Goal: Navigation & Orientation: Find specific page/section

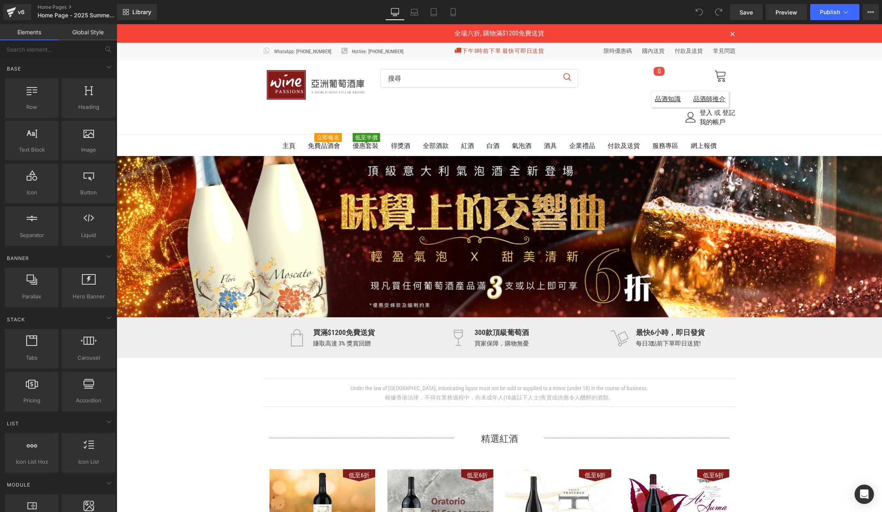
click at [772, 138] on div "主頁 免費品酒會 立即報名 優惠套裝 低至半價 得獎酒 全部酒款" at bounding box center [499, 145] width 765 height 21
click at [701, 143] on span "網上報價" at bounding box center [704, 146] width 26 height 8
click at [585, 41] on div "全場六折, 購物滿$1200免費送貨" at bounding box center [499, 33] width 472 height 19
click at [769, 48] on div "WhatsApp: [PHONE_NUMBER]" at bounding box center [499, 52] width 765 height 18
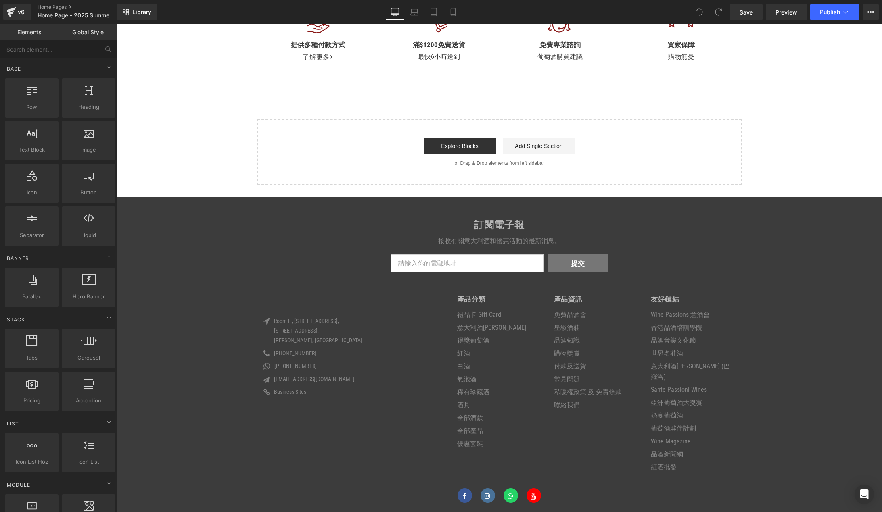
scroll to position [2266, 0]
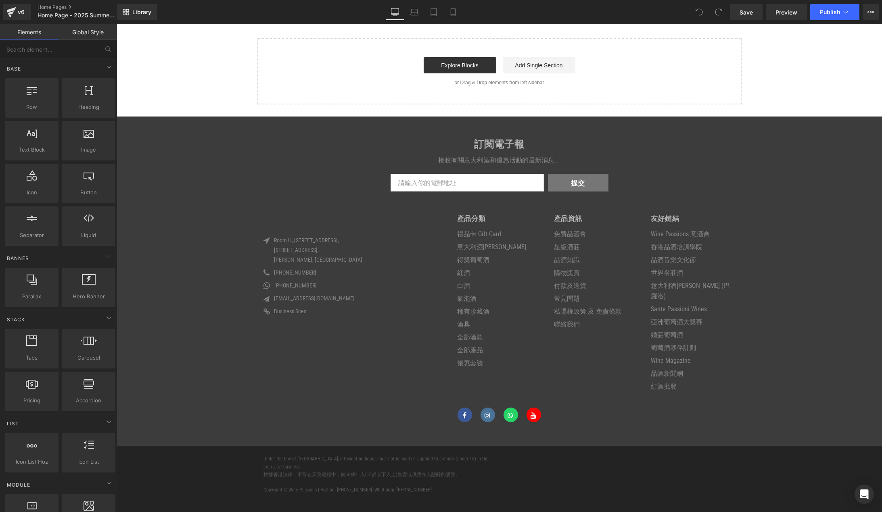
click at [811, 181] on div "訂閱電子報 接收有關意大利酒和優惠活動的最新消息。 提交" at bounding box center [499, 281] width 765 height 329
click at [810, 118] on div "訂閱電子報 接收有關意大利酒和優惠活動的最新消息。 提交" at bounding box center [499, 281] width 765 height 329
click at [822, 197] on div "訂閱電子報 接收有關意大利酒和優惠活動的最新消息。 提交" at bounding box center [499, 281] width 765 height 329
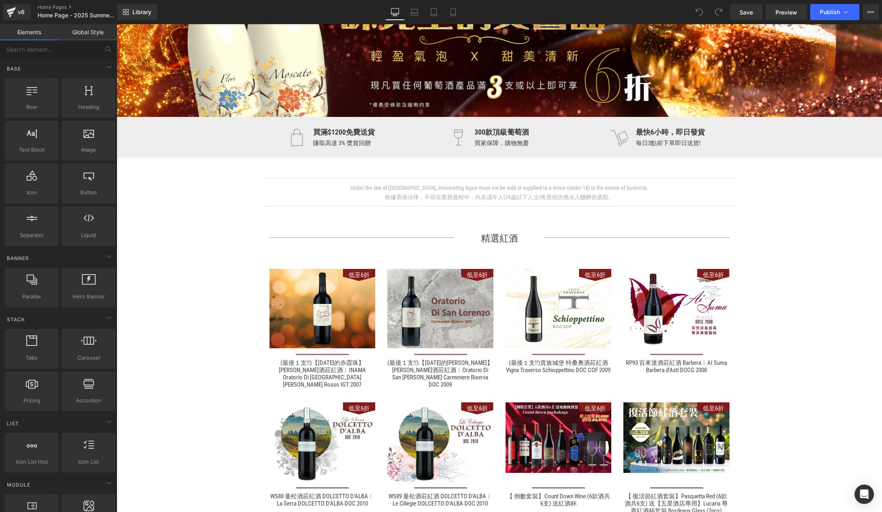
scroll to position [0, 0]
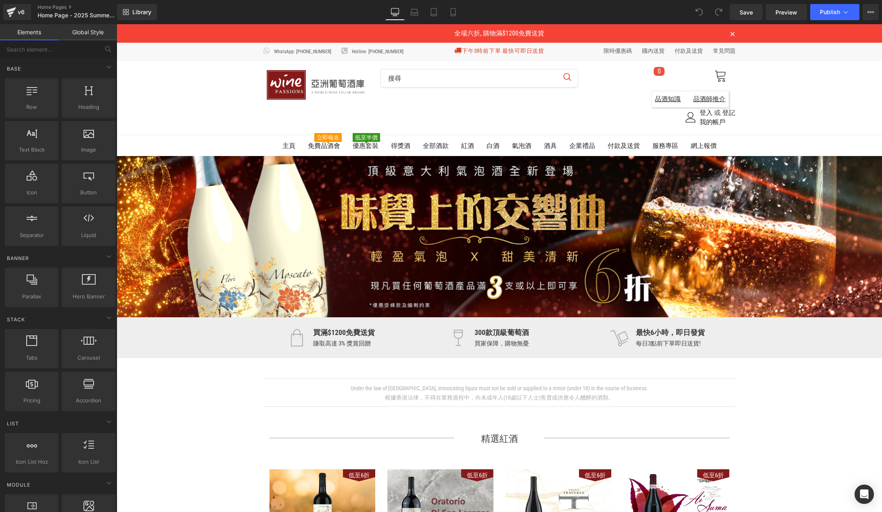
click at [221, 91] on div "300+款頂級葡萄酒 紅酒" at bounding box center [499, 98] width 765 height 74
click at [236, 140] on div "主頁 免費品酒會 立即報名 優惠套裝 低至半價 得獎酒 全部酒款" at bounding box center [499, 145] width 765 height 21
